Goal: Transaction & Acquisition: Subscribe to service/newsletter

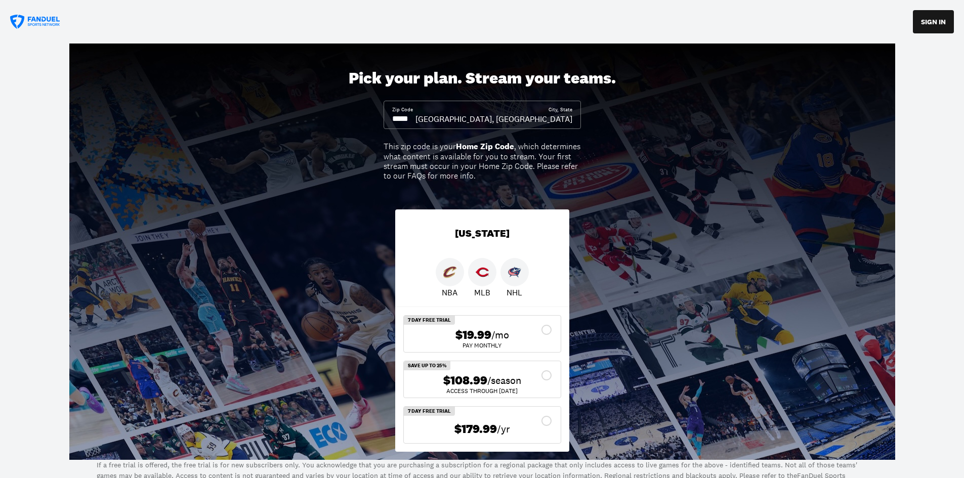
scroll to position [51, 0]
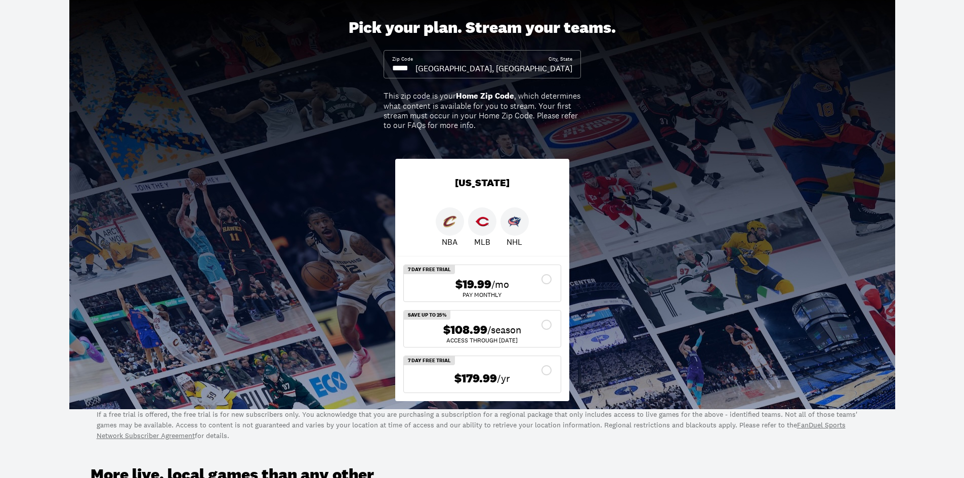
click at [516, 341] on div "ACCESS THROUGH [DATE]" at bounding box center [482, 341] width 141 height 6
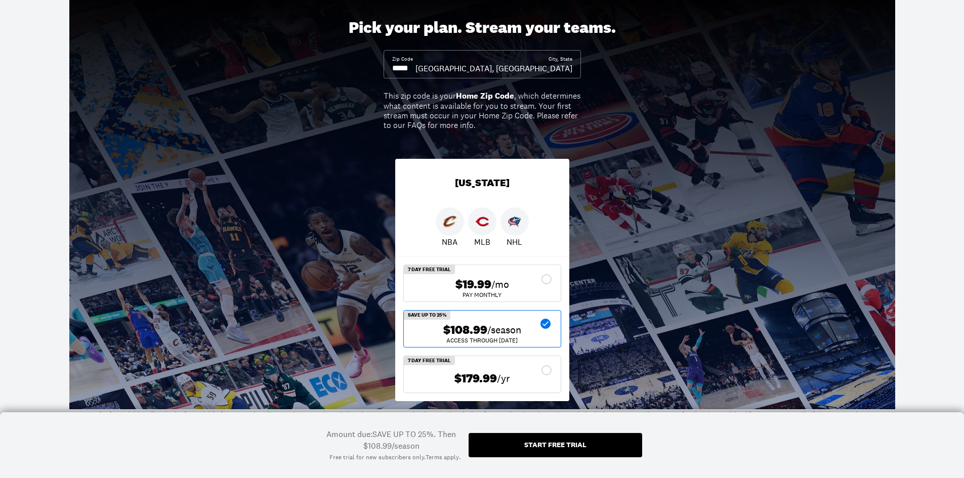
scroll to position [101, 0]
